Goal: Entertainment & Leisure: Consume media (video, audio)

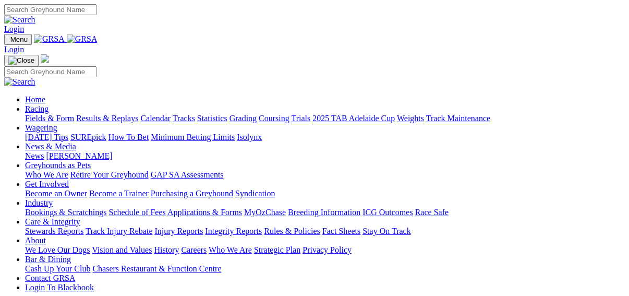
click at [112, 114] on link "Results & Replays" at bounding box center [107, 118] width 62 height 9
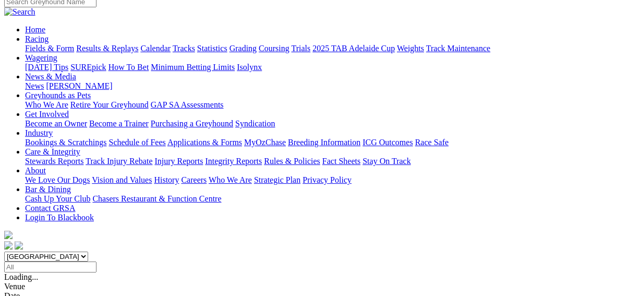
scroll to position [125, 0]
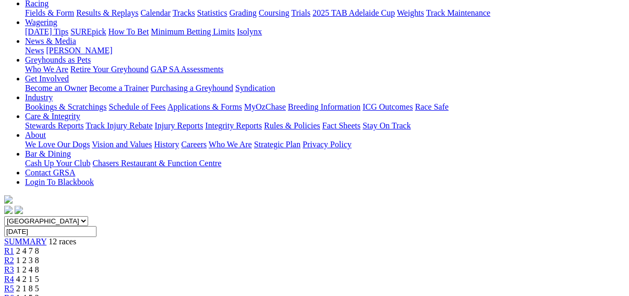
scroll to position [125, 0]
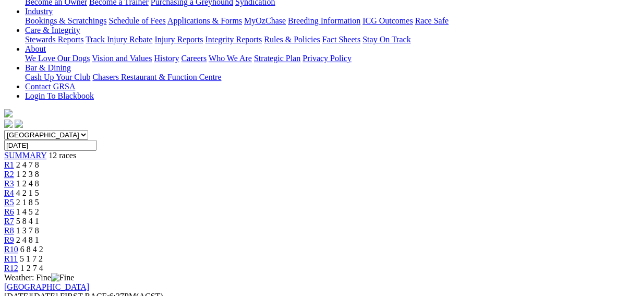
scroll to position [250, 0]
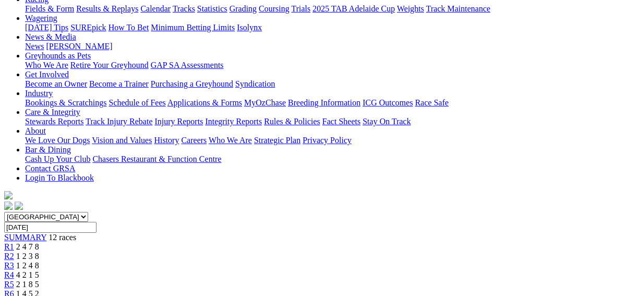
scroll to position [83, 0]
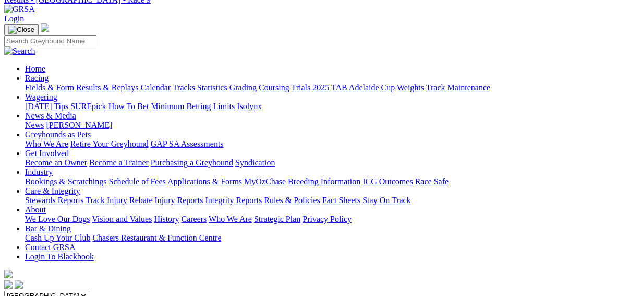
scroll to position [167, 0]
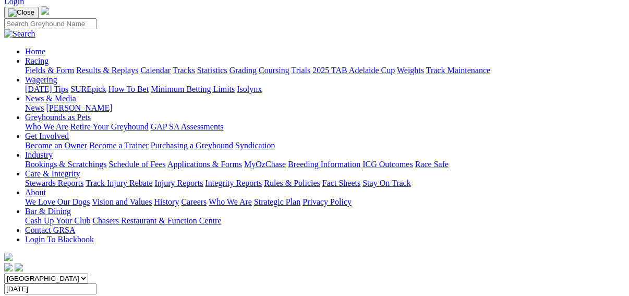
scroll to position [42, 0]
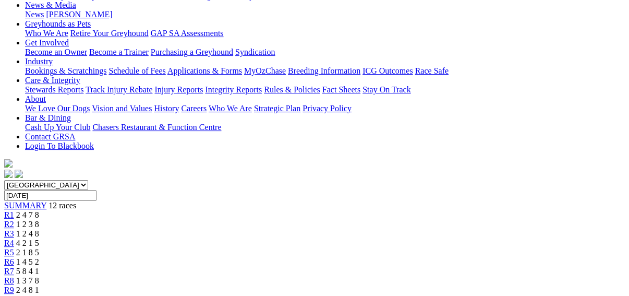
scroll to position [209, 0]
